Goal: Navigation & Orientation: Find specific page/section

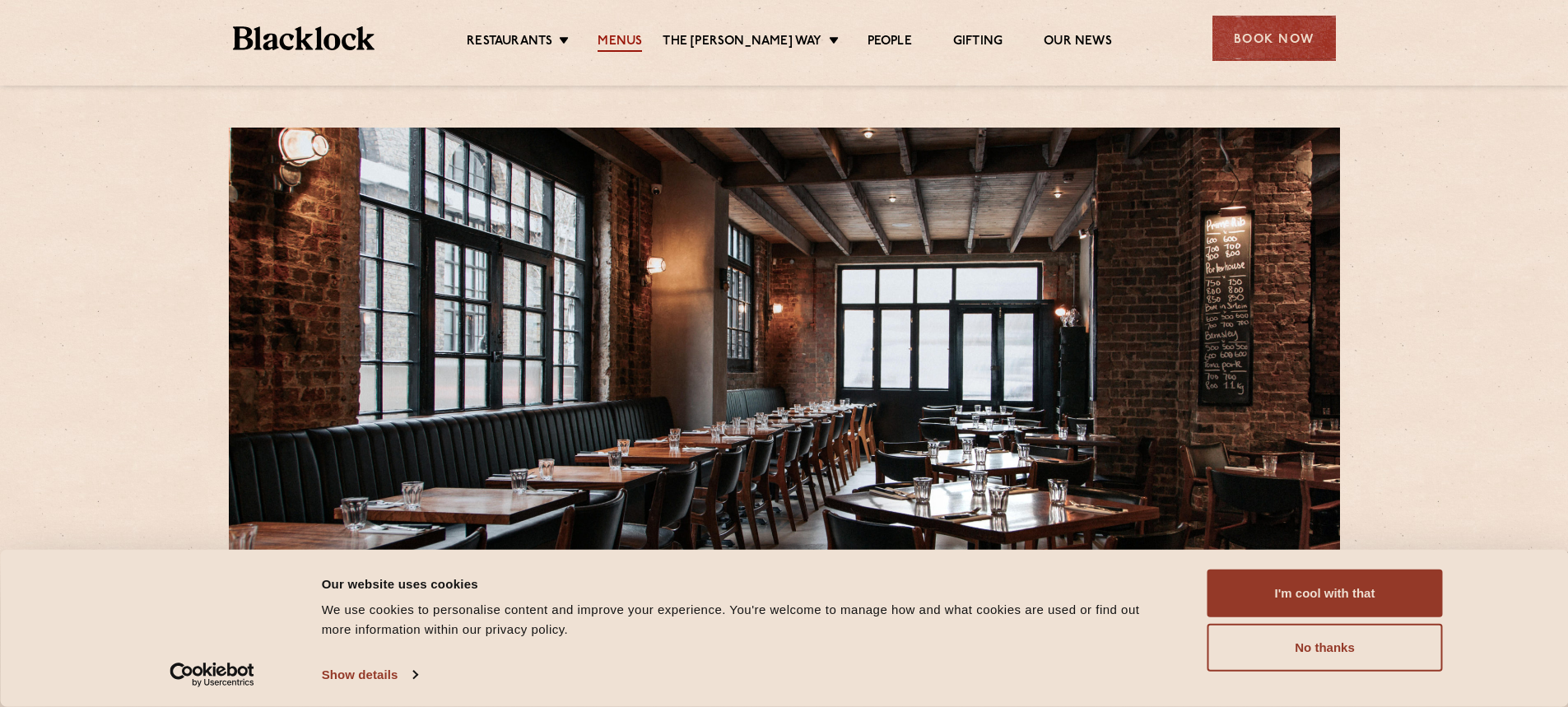
click at [628, 38] on link "Menus" at bounding box center [619, 43] width 44 height 18
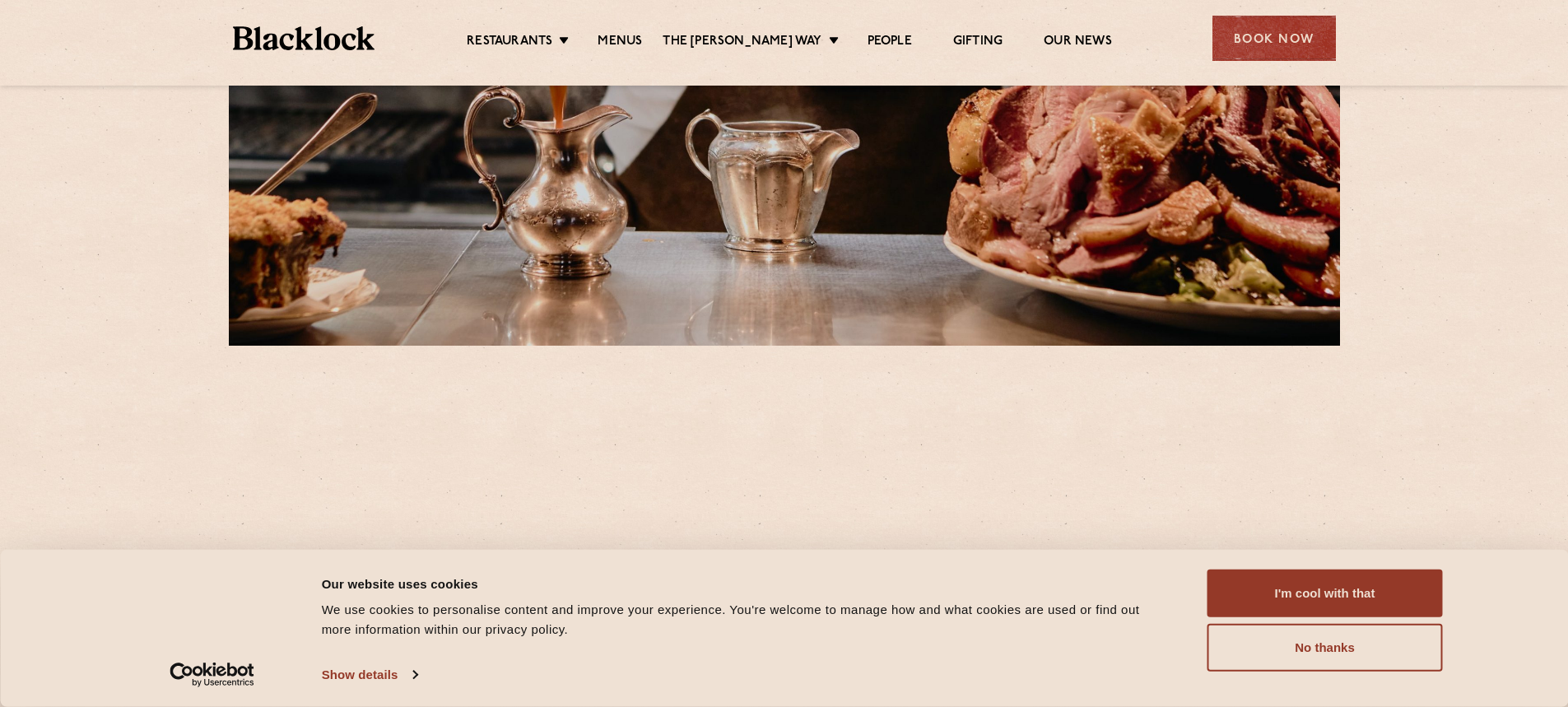
scroll to position [412, 0]
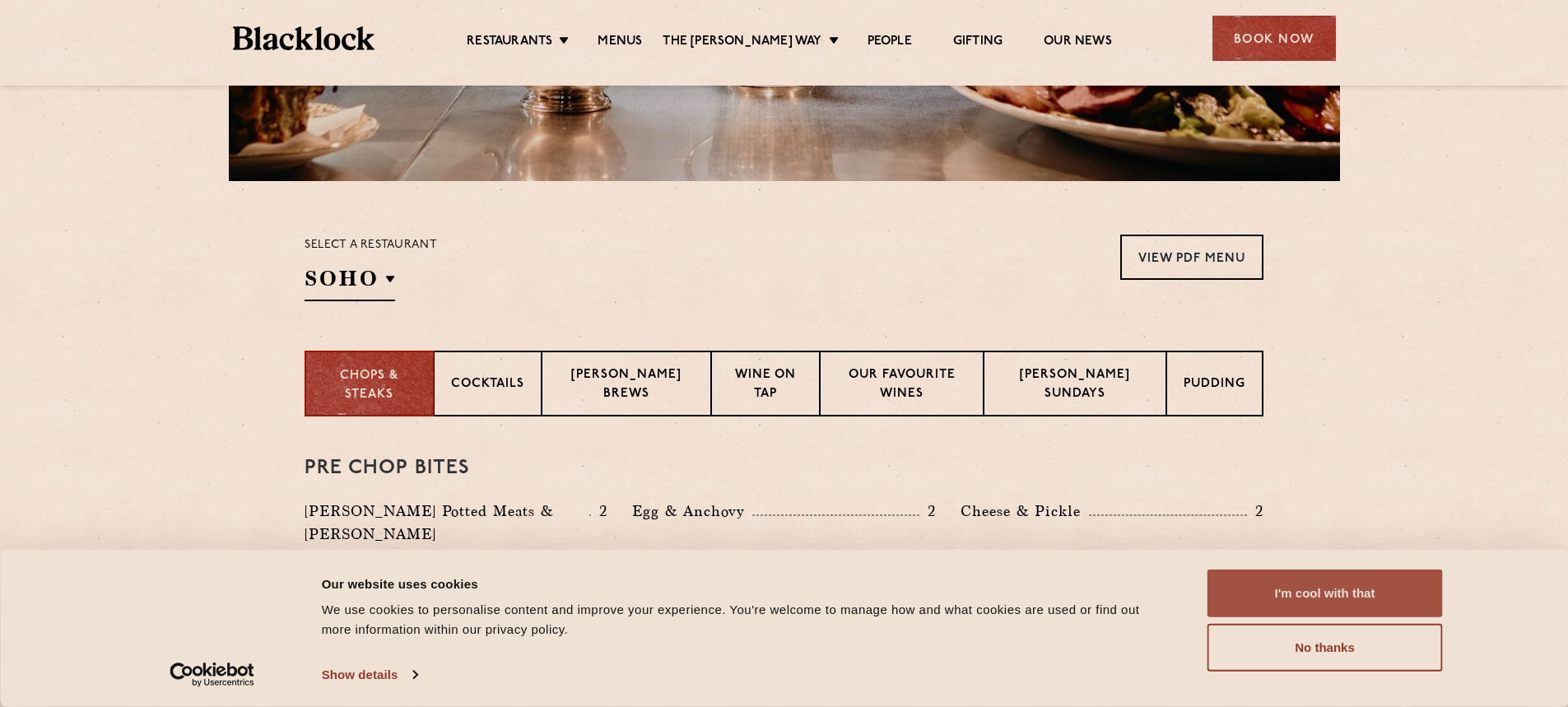
click at [1317, 590] on button "I'm cool with that" at bounding box center [1325, 594] width 235 height 48
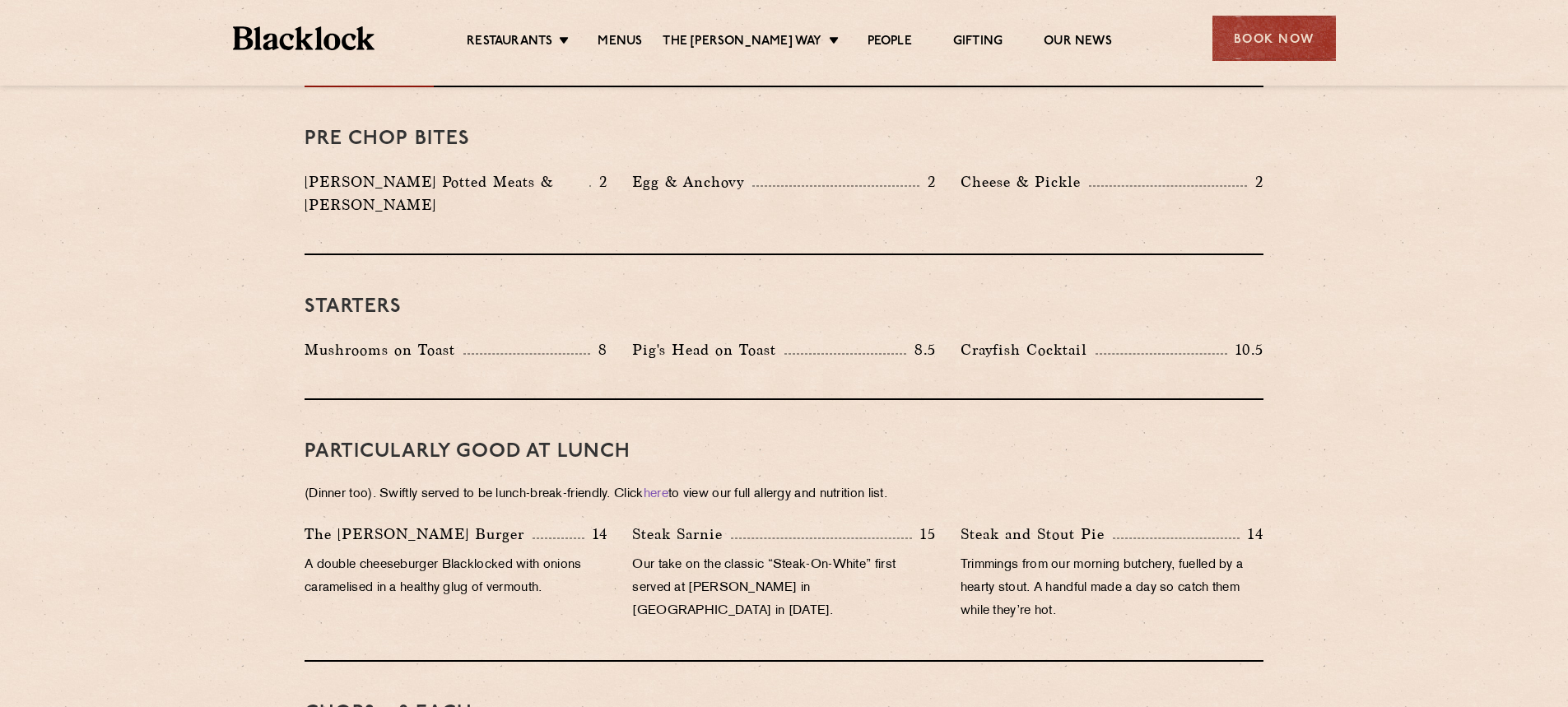
scroll to position [494, 0]
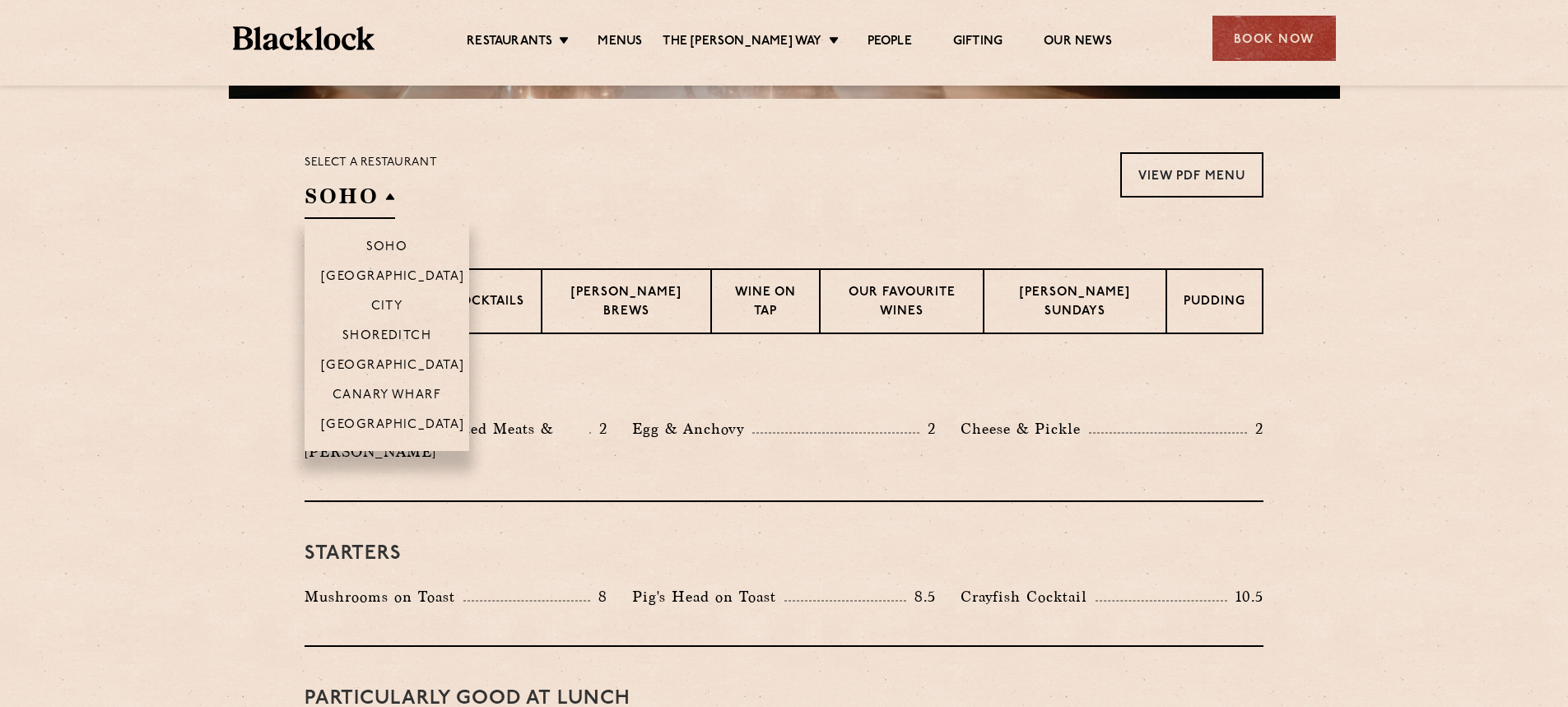
click at [384, 202] on h2 "SOHO" at bounding box center [349, 200] width 90 height 37
click at [387, 330] on p "Shoreditch" at bounding box center [386, 337] width 89 height 17
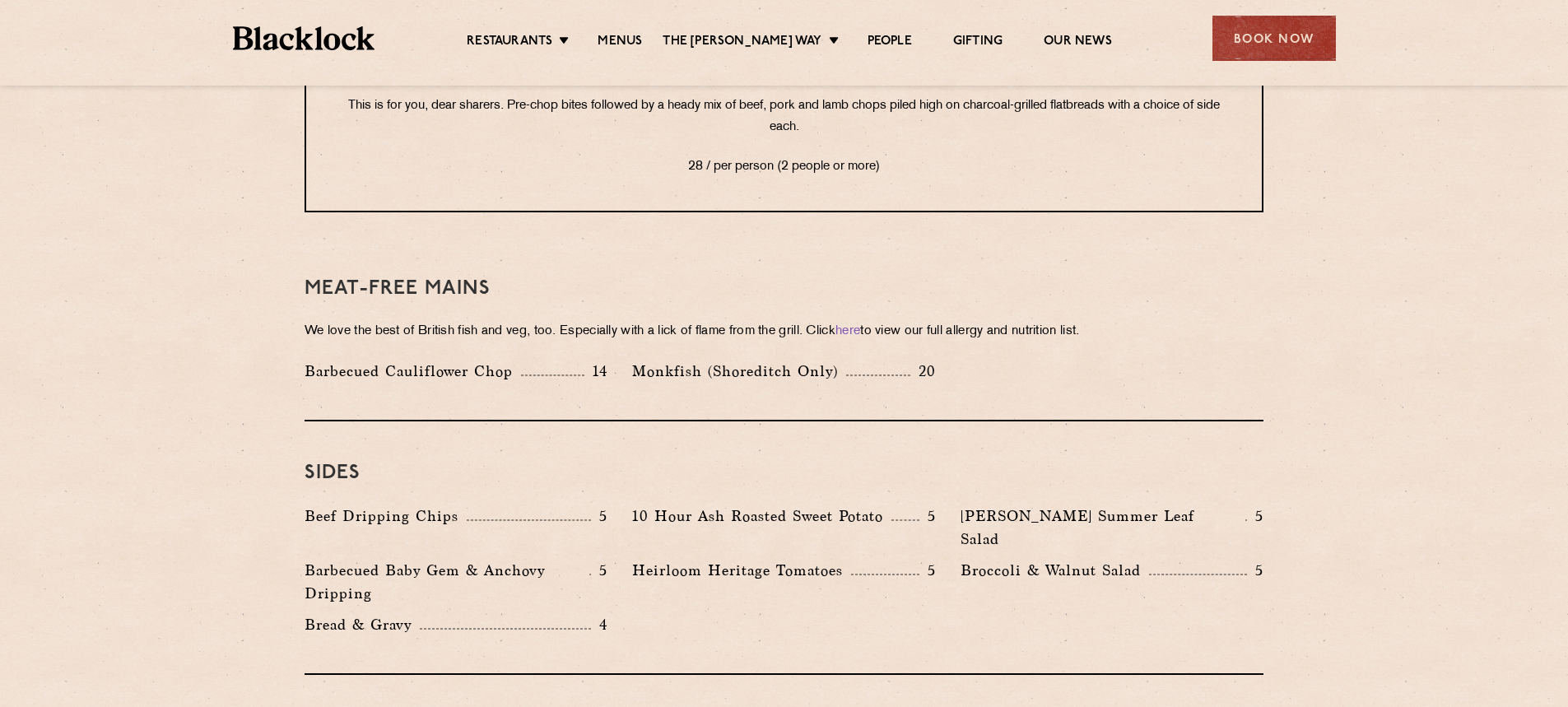
scroll to position [2551, 0]
